Goal: Go to known website: Access a specific website the user already knows

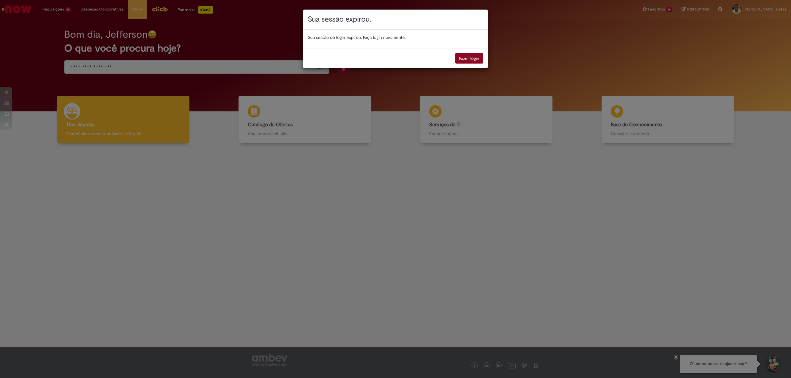
click at [467, 57] on button "Fazer login" at bounding box center [469, 58] width 28 height 11
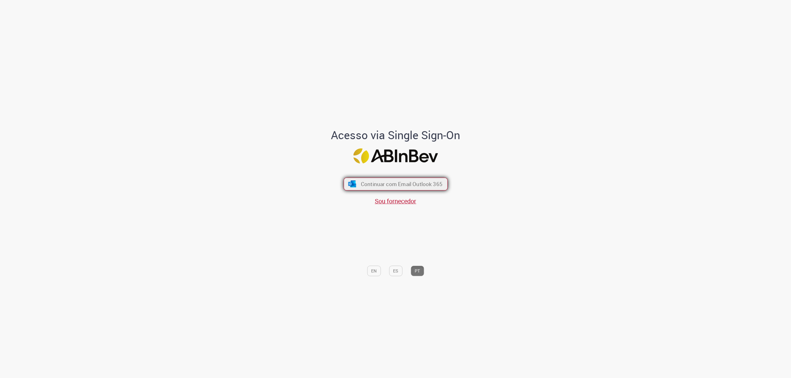
click at [374, 188] on button "Continuar com Email Outlook 365" at bounding box center [396, 184] width 104 height 13
